Goal: Transaction & Acquisition: Register for event/course

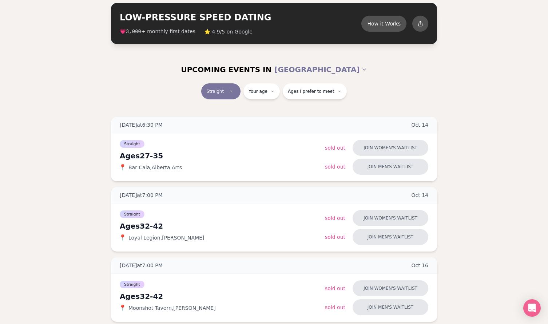
scroll to position [64, 0]
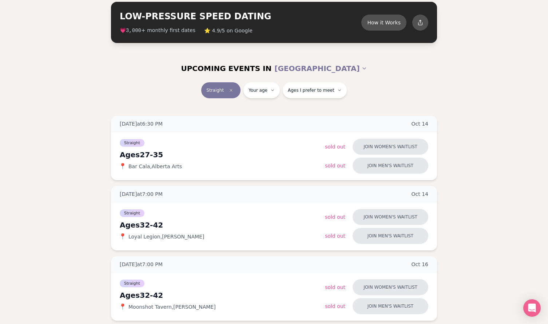
scroll to position [37, 0]
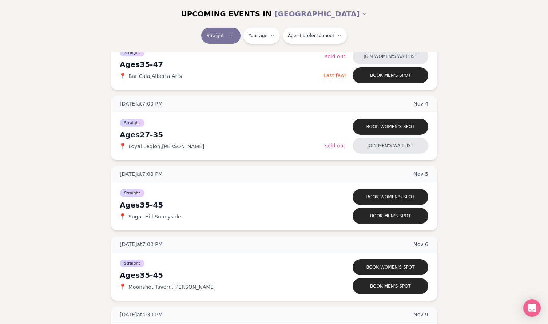
scroll to position [1419, 0]
